Goal: Task Accomplishment & Management: Manage account settings

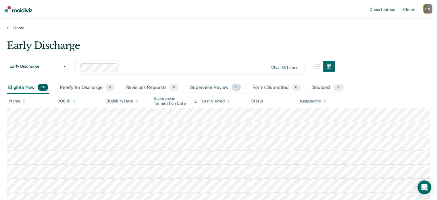
click at [217, 87] on div "Supervisor Review 5" at bounding box center [215, 87] width 53 height 13
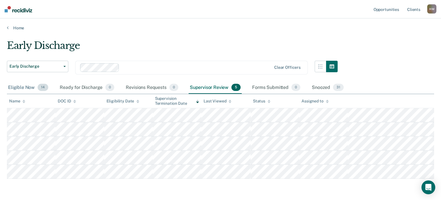
click at [41, 84] on span "14" at bounding box center [43, 87] width 11 height 7
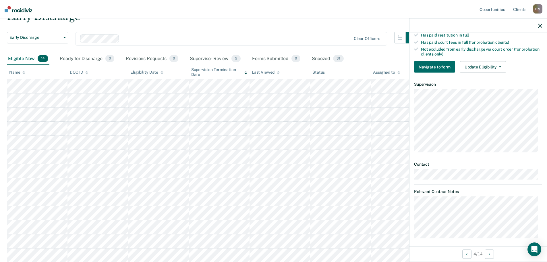
scroll to position [172, 0]
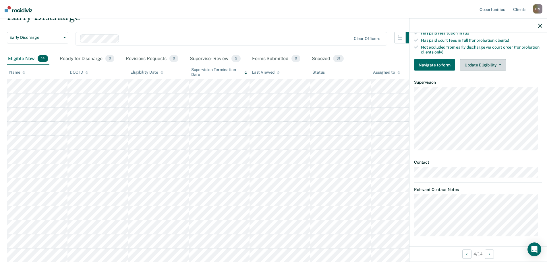
click at [441, 62] on button "Update Eligibility" at bounding box center [483, 64] width 47 height 11
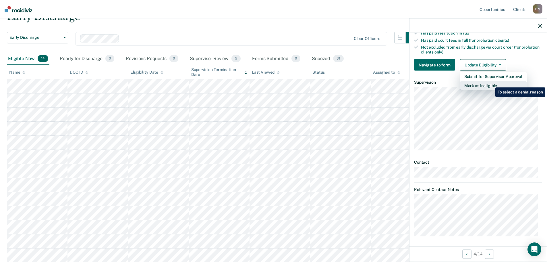
click at [441, 83] on button "Mark as Ineligible" at bounding box center [493, 85] width 67 height 9
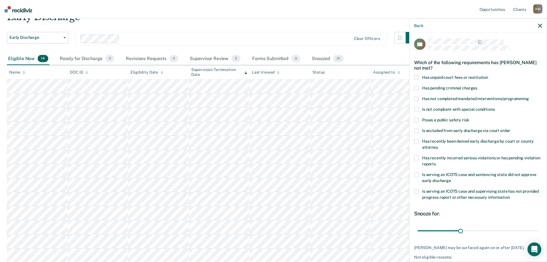
scroll to position [0, 0]
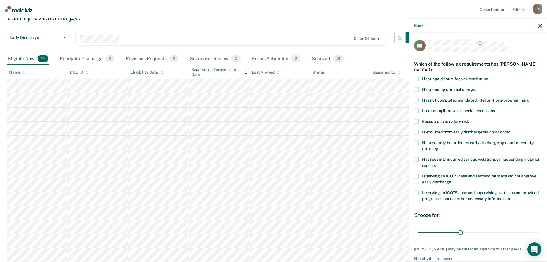
click at [441, 160] on span "Has recently incurred serious violations or has pending violation reports" at bounding box center [481, 162] width 118 height 11
drag, startPoint x: 461, startPoint y: 229, endPoint x: 551, endPoint y: 231, distance: 90.5
type input "84"
click at [441, 199] on input "range" at bounding box center [477, 232] width 121 height 10
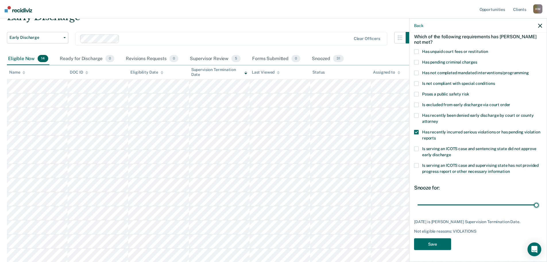
scroll to position [31, 0]
click at [435, 199] on button "Save" at bounding box center [432, 244] width 37 height 12
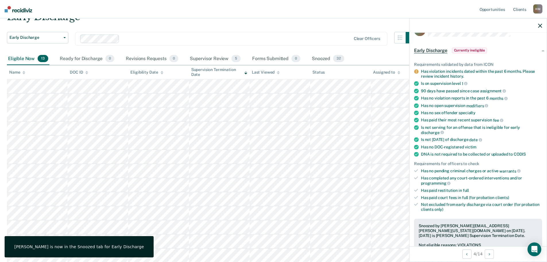
scroll to position [0, 0]
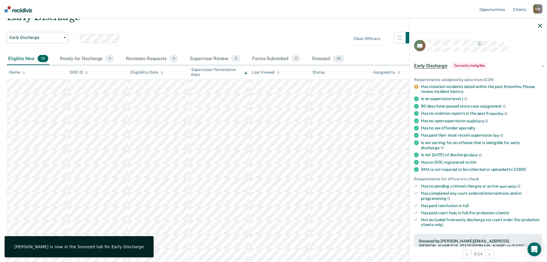
click at [441, 25] on icon "button" at bounding box center [540, 26] width 4 height 4
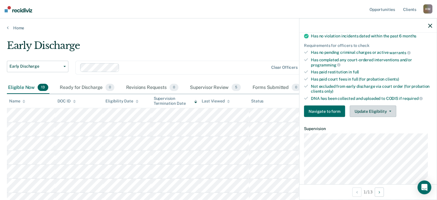
scroll to position [144, 0]
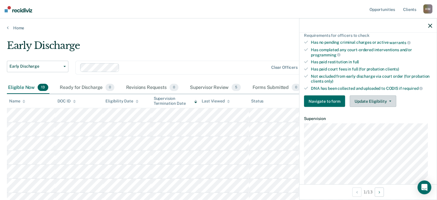
click at [386, 100] on button "Update Eligibility" at bounding box center [372, 100] width 47 height 11
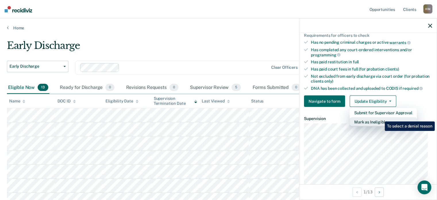
click at [380, 117] on button "Mark as Ineligible" at bounding box center [382, 121] width 67 height 9
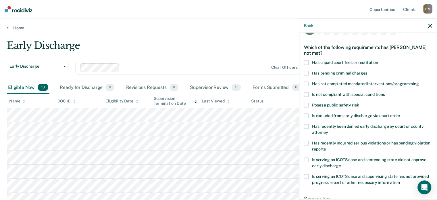
scroll to position [7, 0]
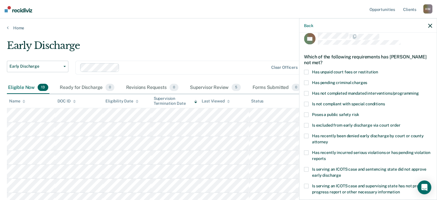
click at [353, 112] on span "Poses a public safety risk" at bounding box center [335, 114] width 47 height 5
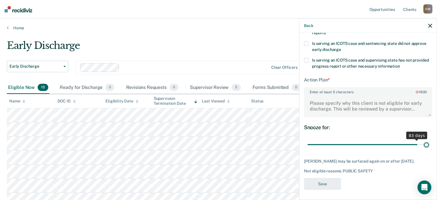
scroll to position [137, 0]
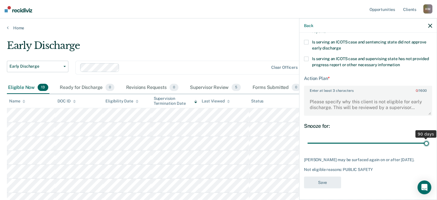
drag, startPoint x: 345, startPoint y: 139, endPoint x: 445, endPoint y: 141, distance: 100.8
type input "90"
click at [428, 141] on input "range" at bounding box center [367, 143] width 121 height 10
click at [394, 97] on textarea "Enter at least 3 characters 0 / 1600" at bounding box center [367, 104] width 127 height 21
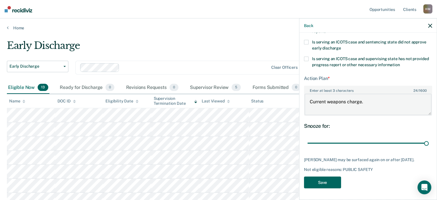
type textarea "Current weapons charge."
click at [329, 184] on button "Save" at bounding box center [322, 182] width 37 height 12
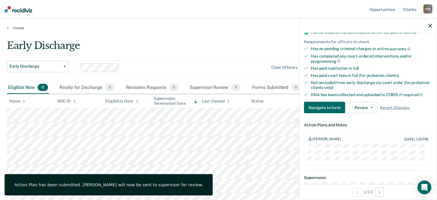
click at [430, 28] on icon "button" at bounding box center [430, 26] width 4 height 4
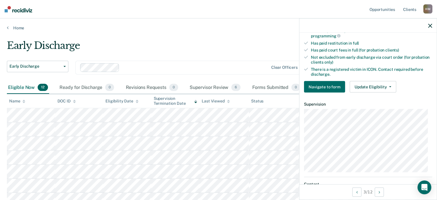
scroll to position [172, 0]
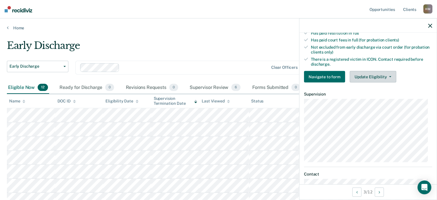
click at [374, 72] on button "Update Eligibility" at bounding box center [372, 76] width 47 height 11
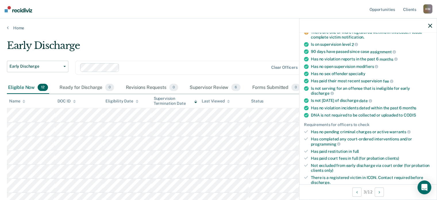
scroll to position [115, 0]
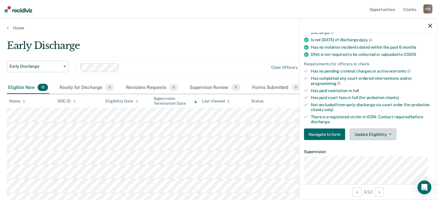
click at [374, 130] on button "Update Eligibility" at bounding box center [372, 133] width 47 height 11
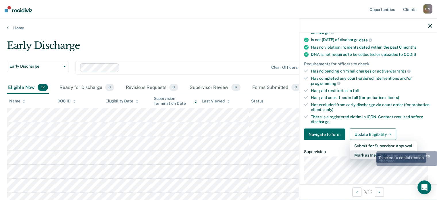
click at [372, 150] on button "Mark as Ineligible" at bounding box center [382, 154] width 67 height 9
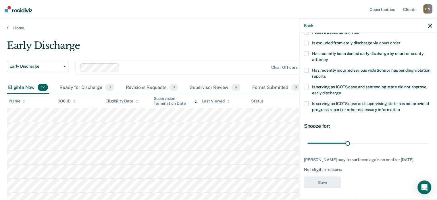
scroll to position [93, 0]
drag, startPoint x: 345, startPoint y: 140, endPoint x: 440, endPoint y: 141, distance: 95.3
type input "90"
click at [428, 141] on input "range" at bounding box center [367, 143] width 121 height 10
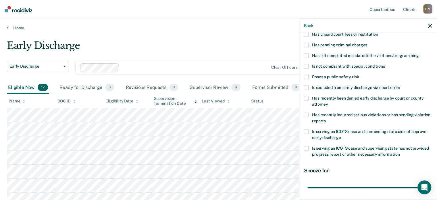
scroll to position [36, 0]
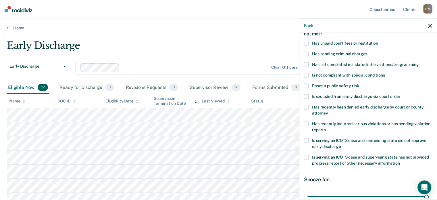
click at [339, 85] on span "Poses a public safety risk" at bounding box center [335, 85] width 47 height 5
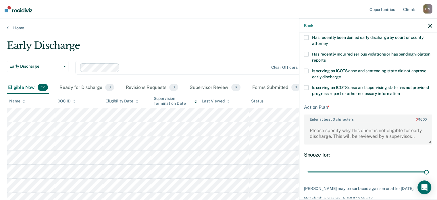
scroll to position [137, 0]
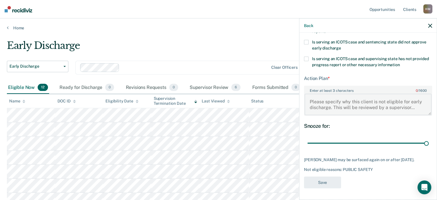
click at [364, 101] on textarea "Enter at least 3 characters 0 / 1600" at bounding box center [367, 104] width 127 height 21
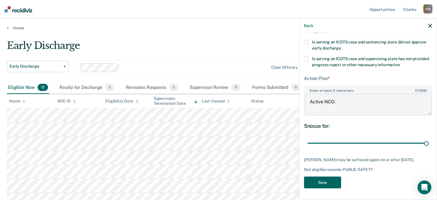
type textarea "Active NCO."
click at [328, 183] on button "Save" at bounding box center [322, 182] width 37 height 12
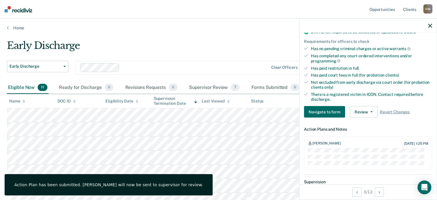
scroll to position [0, 0]
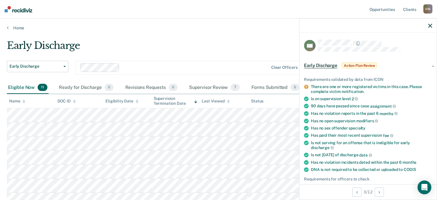
click at [430, 27] on icon "button" at bounding box center [430, 26] width 4 height 4
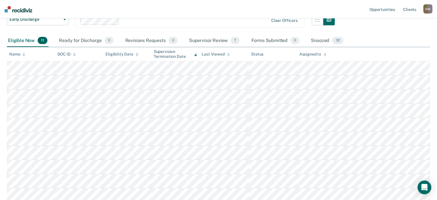
scroll to position [63, 0]
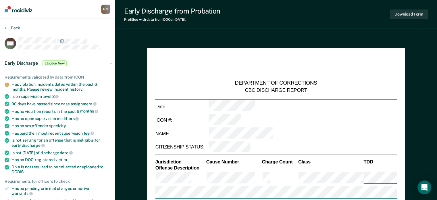
type textarea "x"
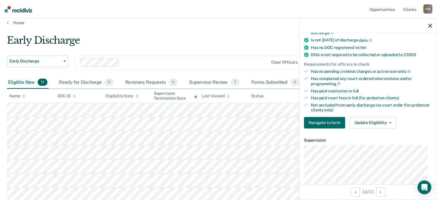
scroll to position [115, 0]
click at [388, 118] on button "Update Eligibility" at bounding box center [372, 121] width 47 height 11
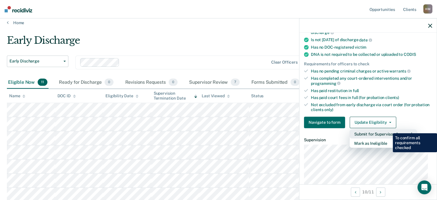
click at [388, 129] on button "Submit for Supervisor Approval" at bounding box center [382, 133] width 67 height 9
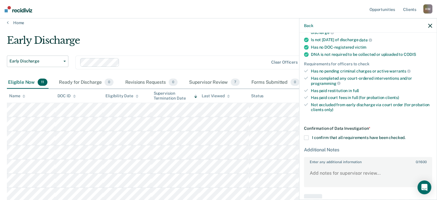
click at [306, 135] on span at bounding box center [306, 137] width 5 height 5
click at [405, 135] on input "I confirm that all requirements have been checked." at bounding box center [405, 135] width 0 height 0
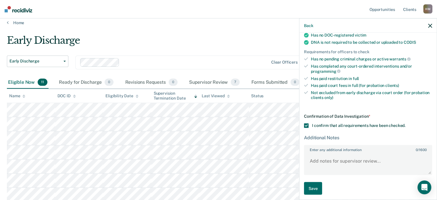
scroll to position [34, 0]
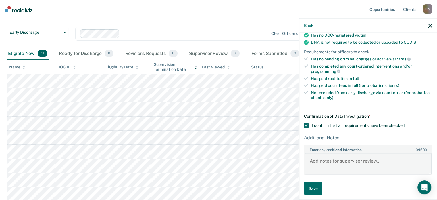
click at [371, 159] on textarea "Enter any additional information 0 / 1600" at bounding box center [367, 163] width 127 height 21
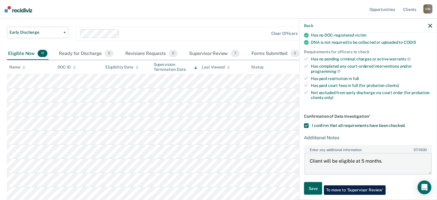
type textarea "Client will be eligible at 5 months."
click at [319, 181] on button "Save" at bounding box center [313, 187] width 18 height 13
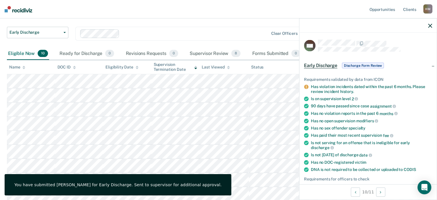
scroll to position [0, 0]
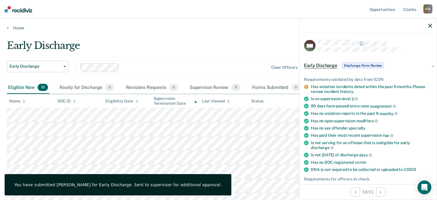
click at [430, 27] on icon "button" at bounding box center [430, 26] width 4 height 4
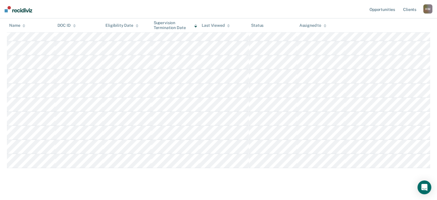
scroll to position [90, 0]
